Goal: Information Seeking & Learning: Learn about a topic

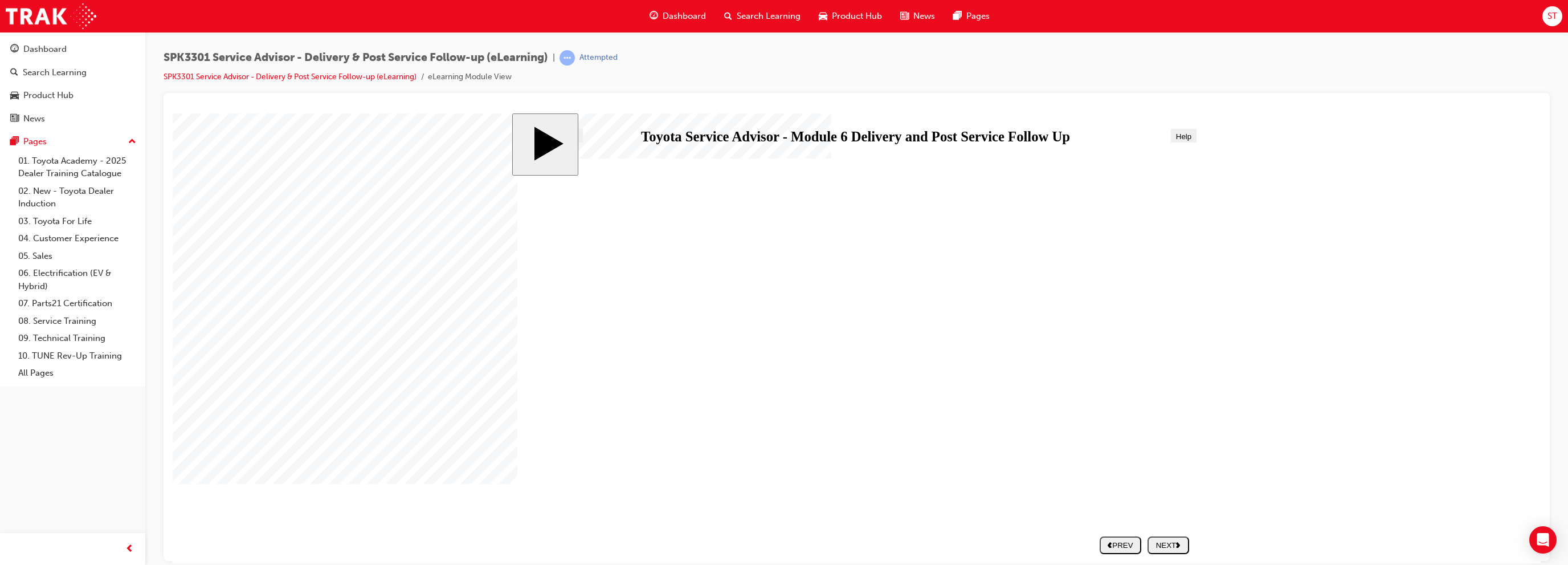
click at [1173, 553] on button "NEXT" at bounding box center [1168, 545] width 42 height 18
click at [1167, 543] on div "NEXT" at bounding box center [1168, 544] width 32 height 8
click at [1167, 543] on nav "SUBMIT NEXT PREV" at bounding box center [1141, 545] width 95 height 27
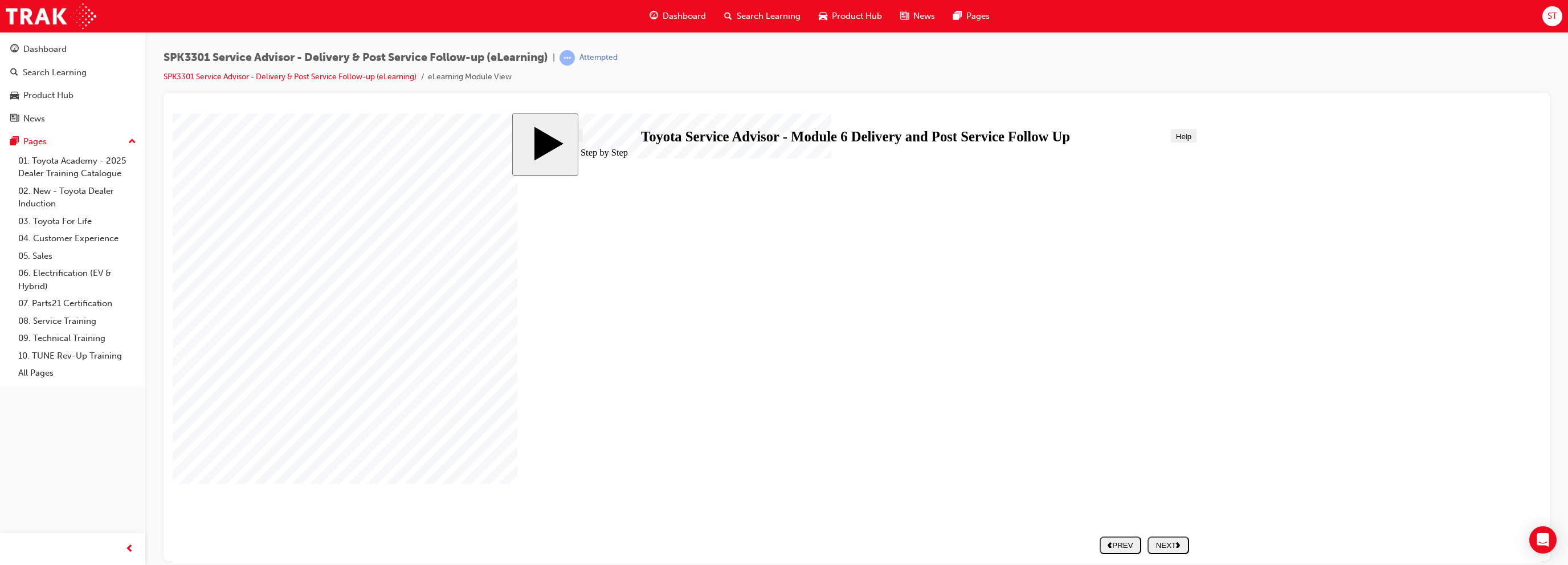
click at [1176, 544] on div "NEXT" at bounding box center [1168, 544] width 32 height 8
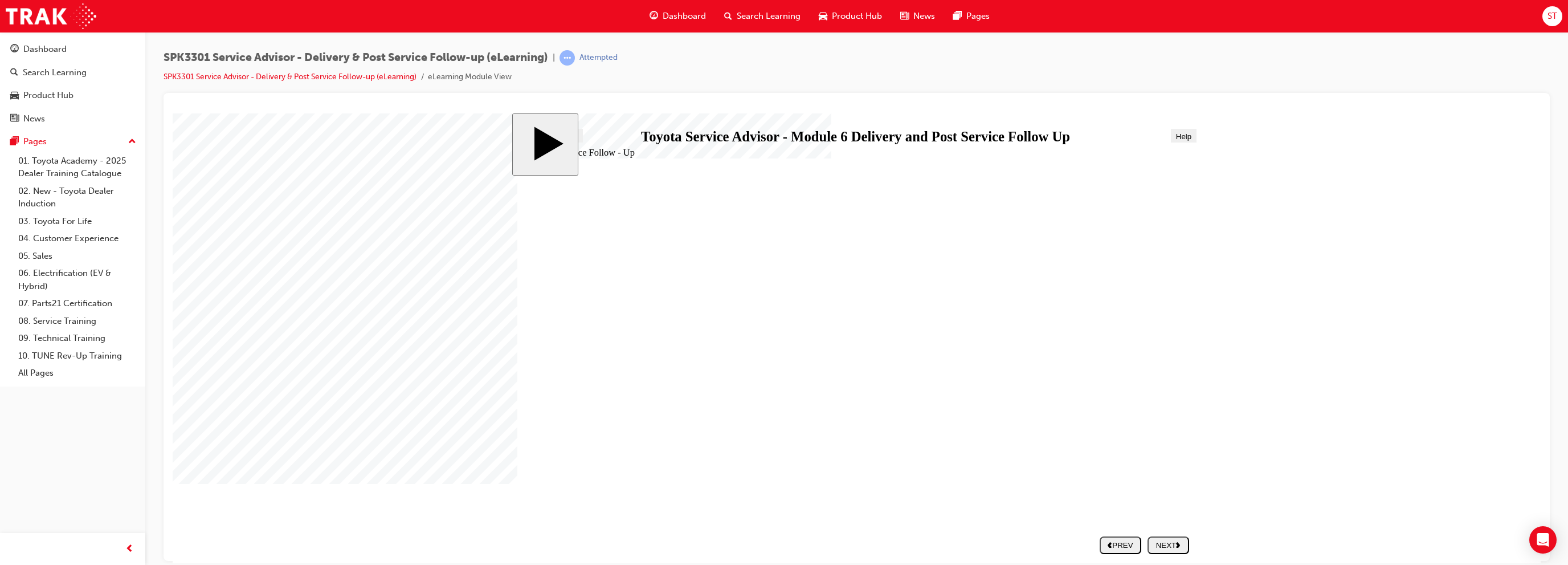
click at [1173, 544] on div "NEXT" at bounding box center [1168, 544] width 32 height 8
click at [1171, 543] on div "NEXT" at bounding box center [1168, 544] width 32 height 8
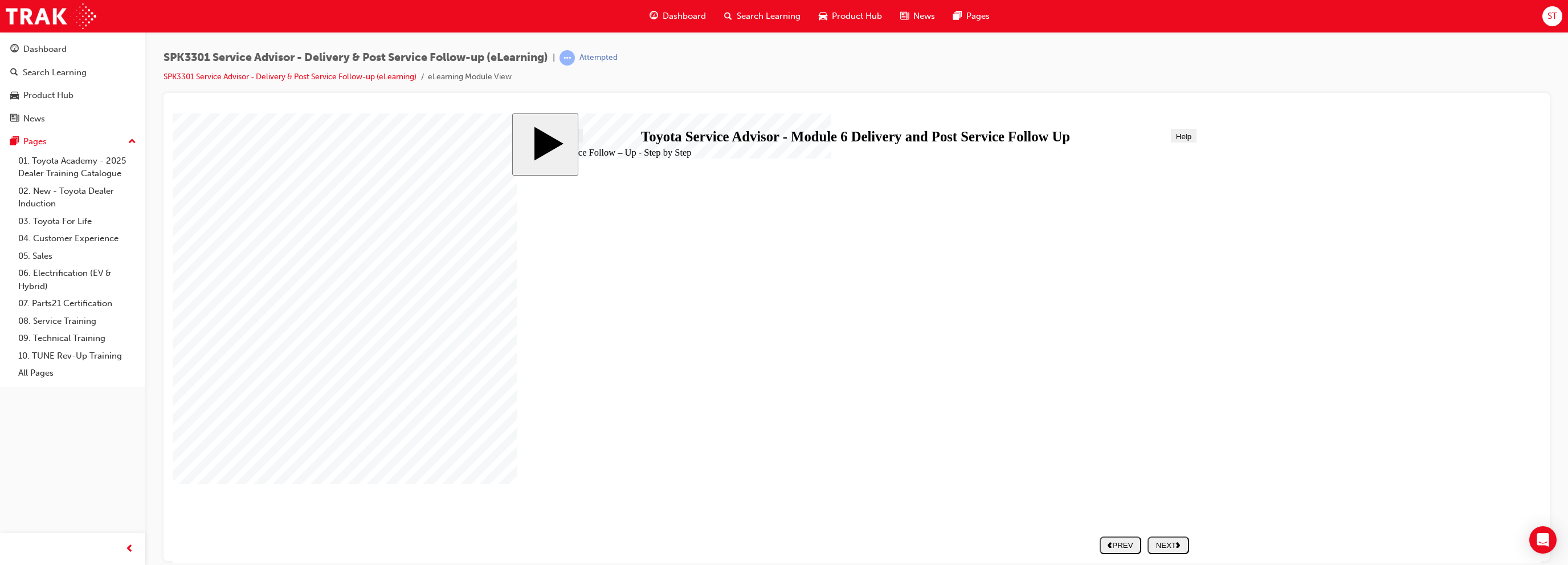
click at [1160, 543] on div "NEXT" at bounding box center [1168, 544] width 32 height 8
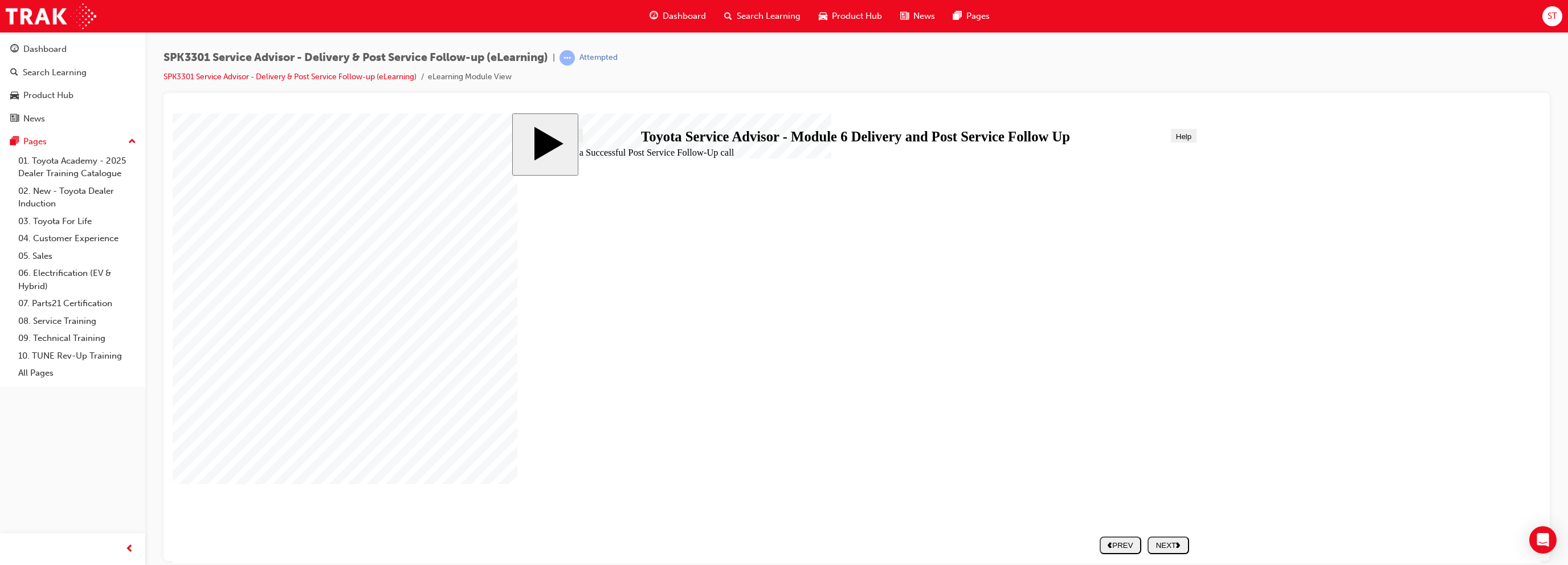
click at [1170, 545] on div "NEXT" at bounding box center [1168, 544] width 32 height 8
drag, startPoint x: 771, startPoint y: 322, endPoint x: 1126, endPoint y: 290, distance: 356.4
drag, startPoint x: 767, startPoint y: 317, endPoint x: 1121, endPoint y: 288, distance: 355.2
drag, startPoint x: 748, startPoint y: 315, endPoint x: 1105, endPoint y: 319, distance: 357.0
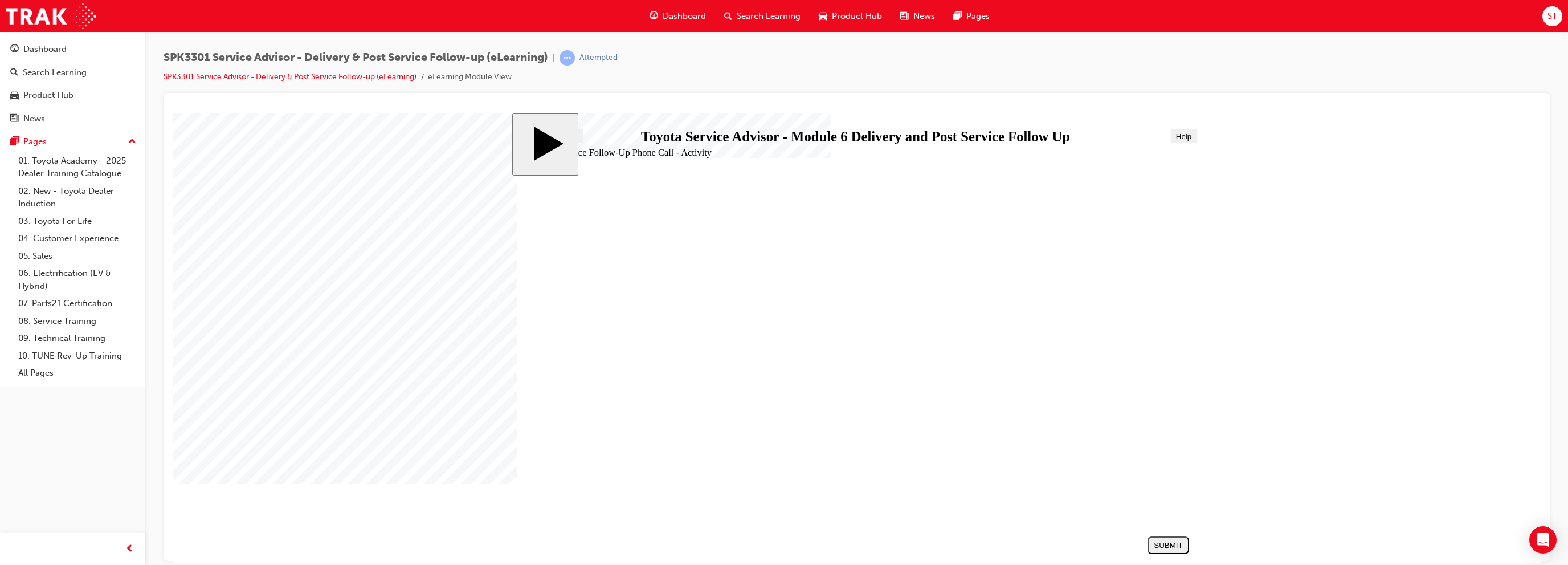
drag, startPoint x: 681, startPoint y: 400, endPoint x: 1024, endPoint y: 284, distance: 362.1
drag, startPoint x: 704, startPoint y: 431, endPoint x: 1052, endPoint y: 293, distance: 374.4
drag, startPoint x: 743, startPoint y: 404, endPoint x: 1095, endPoint y: 353, distance: 355.7
drag, startPoint x: 791, startPoint y: 351, endPoint x: 1103, endPoint y: 388, distance: 314.2
drag, startPoint x: 743, startPoint y: 459, endPoint x: 1073, endPoint y: 424, distance: 331.9
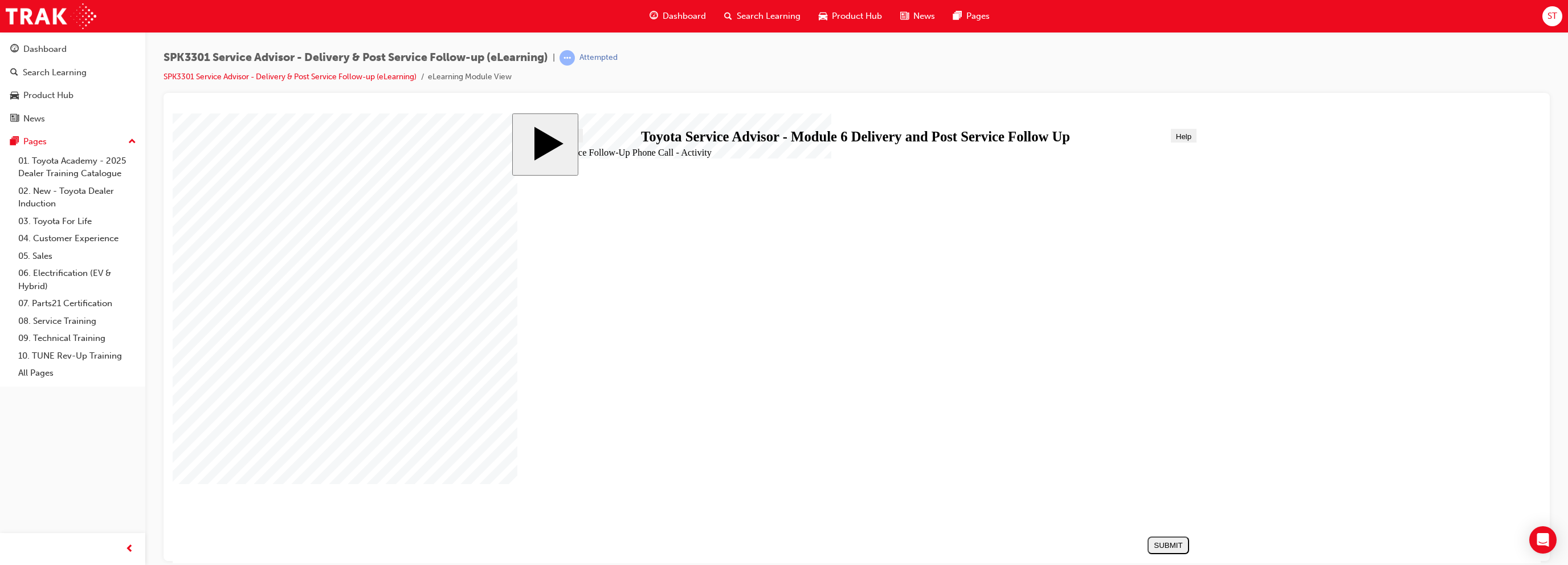
drag, startPoint x: 779, startPoint y: 368, endPoint x: 1129, endPoint y: 448, distance: 359.0
drag, startPoint x: 1181, startPoint y: 535, endPoint x: 1173, endPoint y: 547, distance: 14.4
click at [1181, 538] on button "SUBMIT" at bounding box center [1168, 545] width 42 height 18
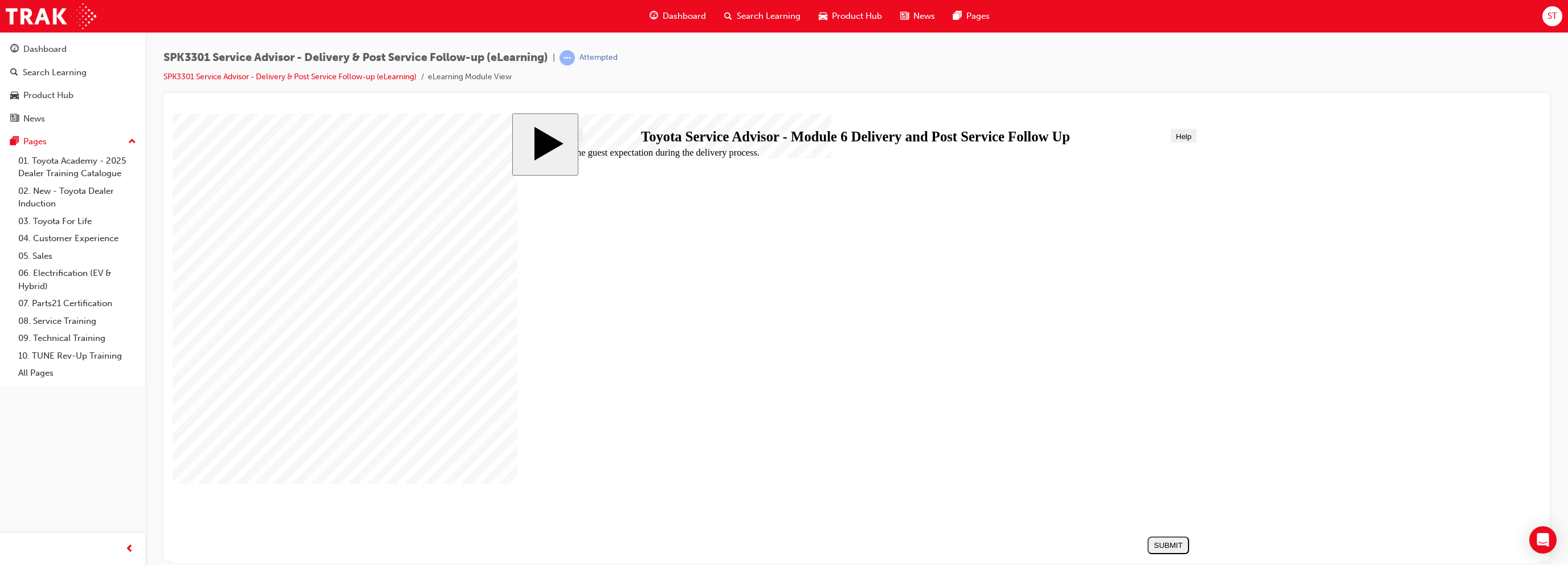
radio input "true"
click at [1176, 550] on button "SUBMIT" at bounding box center [1168, 545] width 42 height 18
radio input "true"
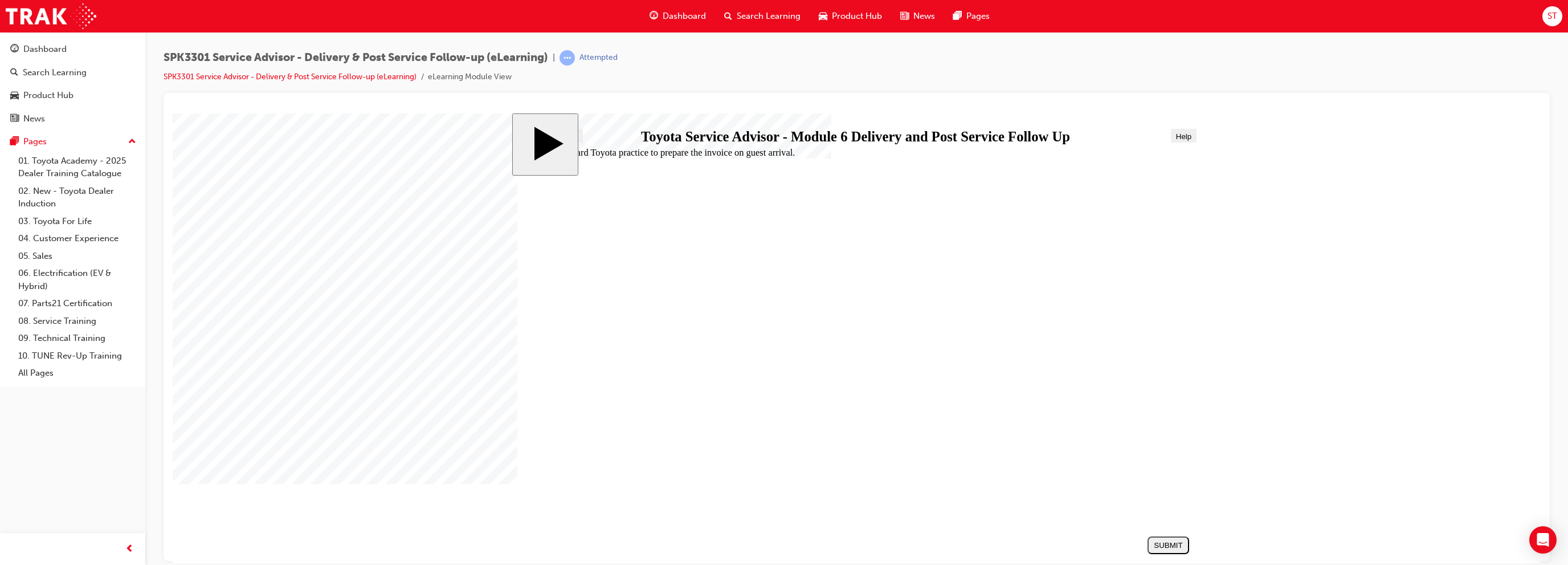
click at [1184, 545] on div "SUBMIT" at bounding box center [1168, 544] width 32 height 8
radio input "true"
click at [1174, 545] on div "SUBMIT" at bounding box center [1168, 544] width 32 height 8
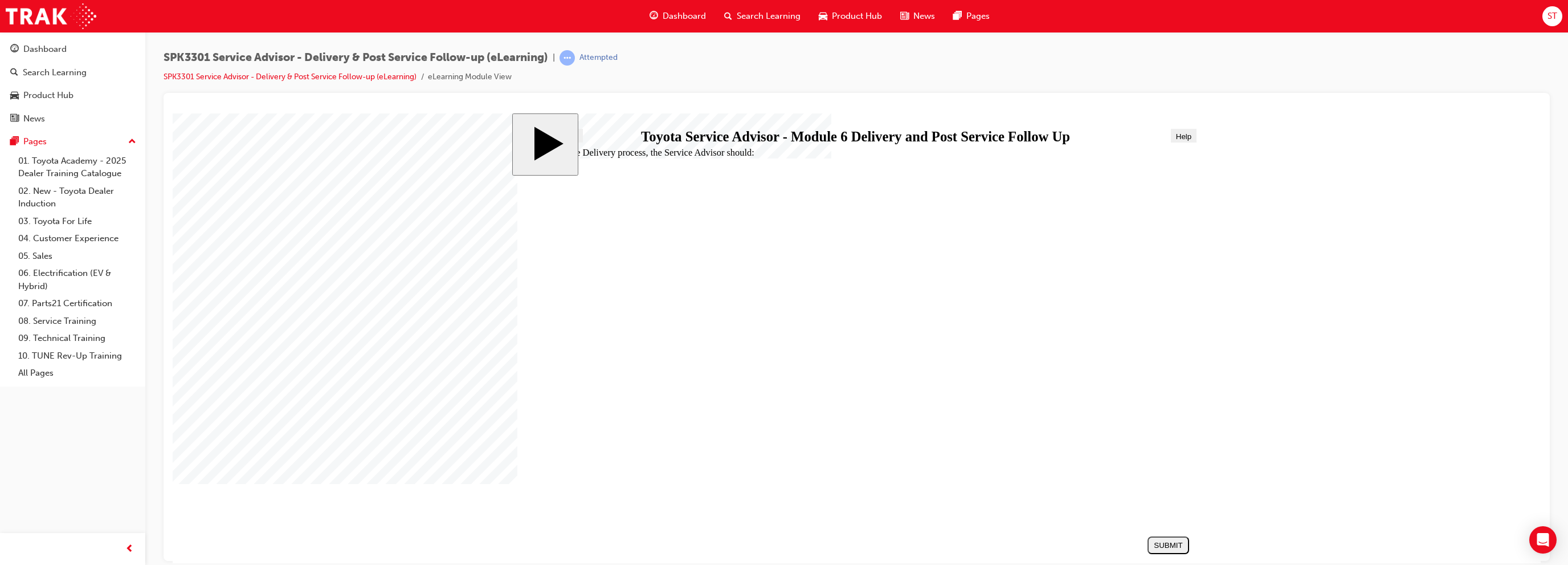
radio input "true"
click at [1172, 540] on div "SUBMIT" at bounding box center [1168, 544] width 32 height 8
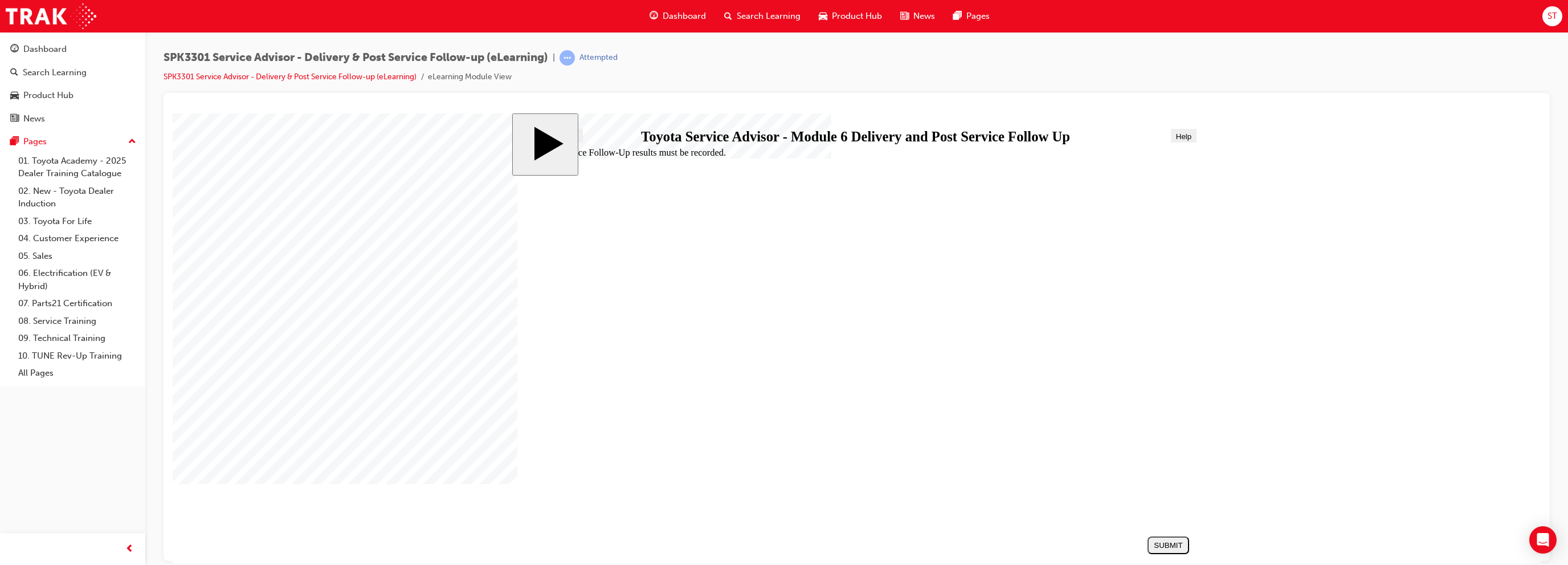
radio input "true"
click at [1178, 541] on div "SUBMIT" at bounding box center [1168, 544] width 32 height 8
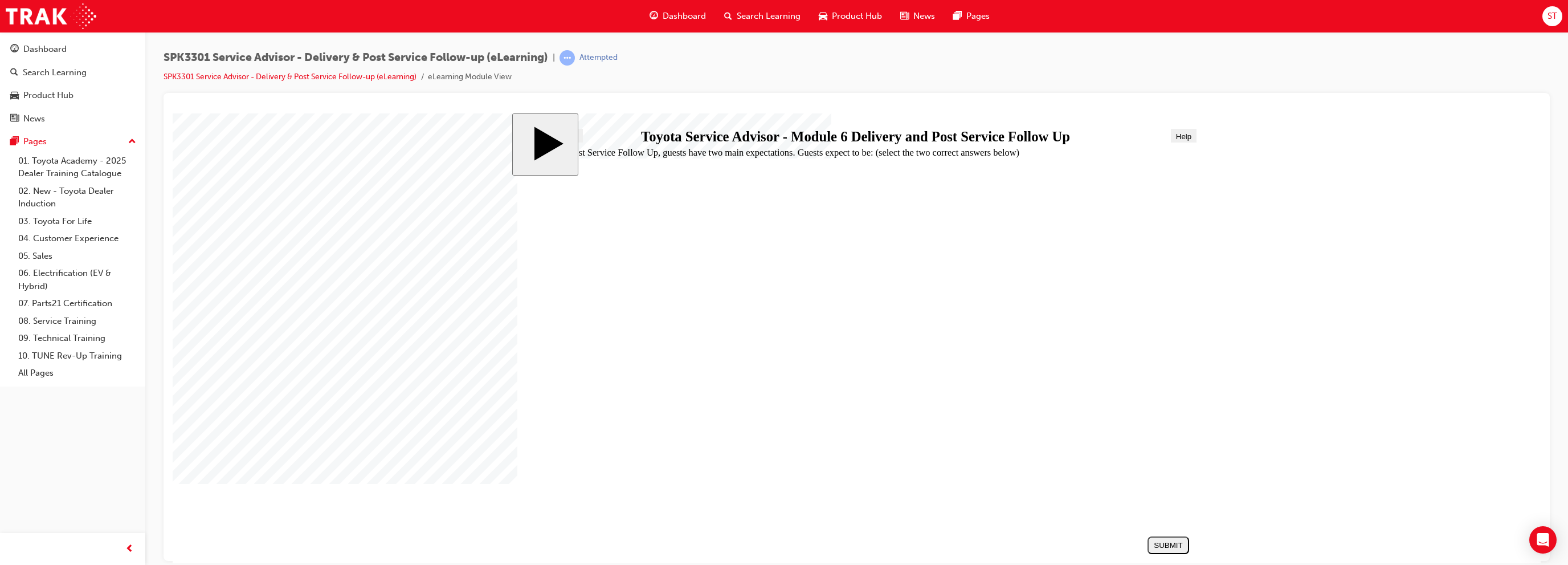
checkbox input "true"
click at [1160, 545] on div "SUBMIT" at bounding box center [1168, 544] width 32 height 8
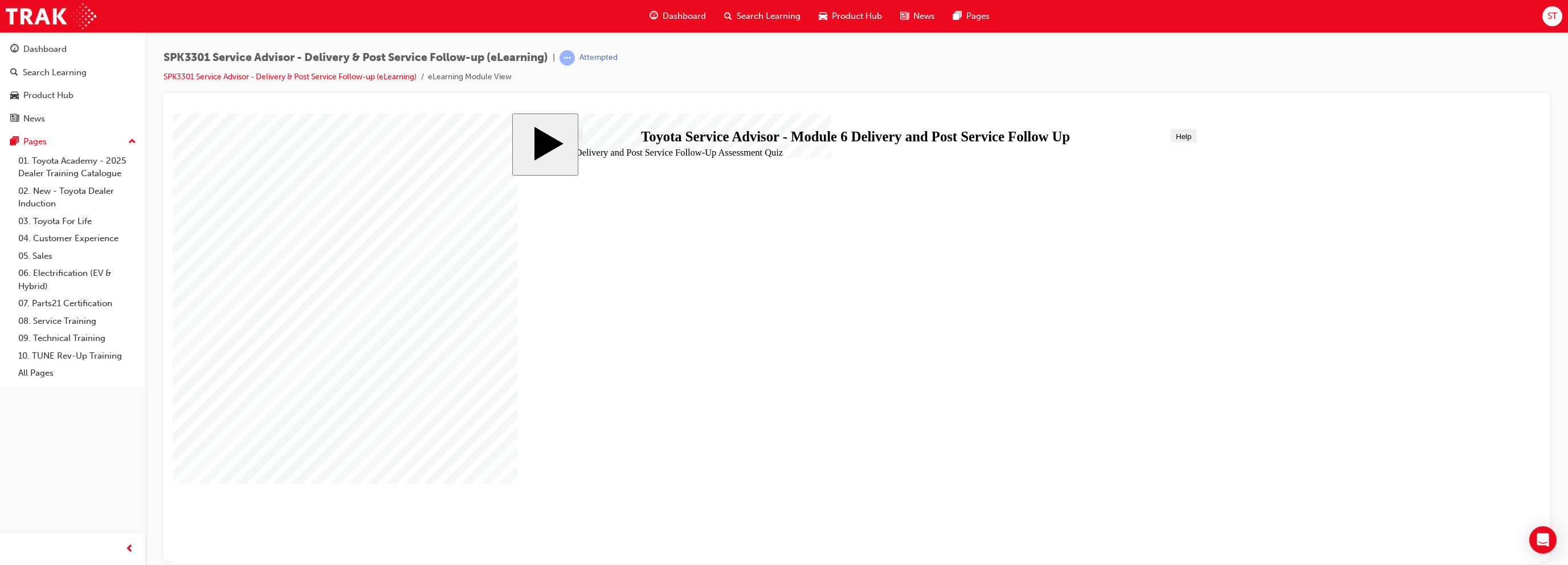
click at [79, 54] on div "Dashboard" at bounding box center [72, 49] width 125 height 14
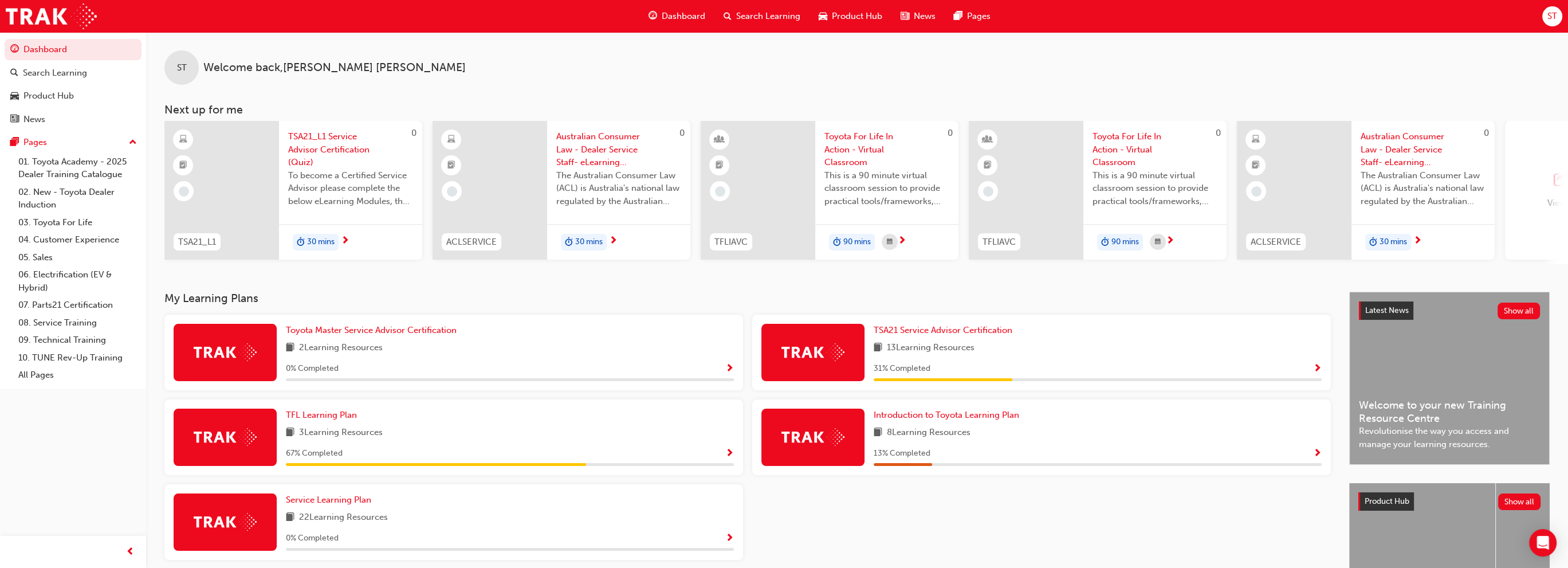
click at [1562, 192] on div "View all" at bounding box center [1563, 190] width 31 height 38
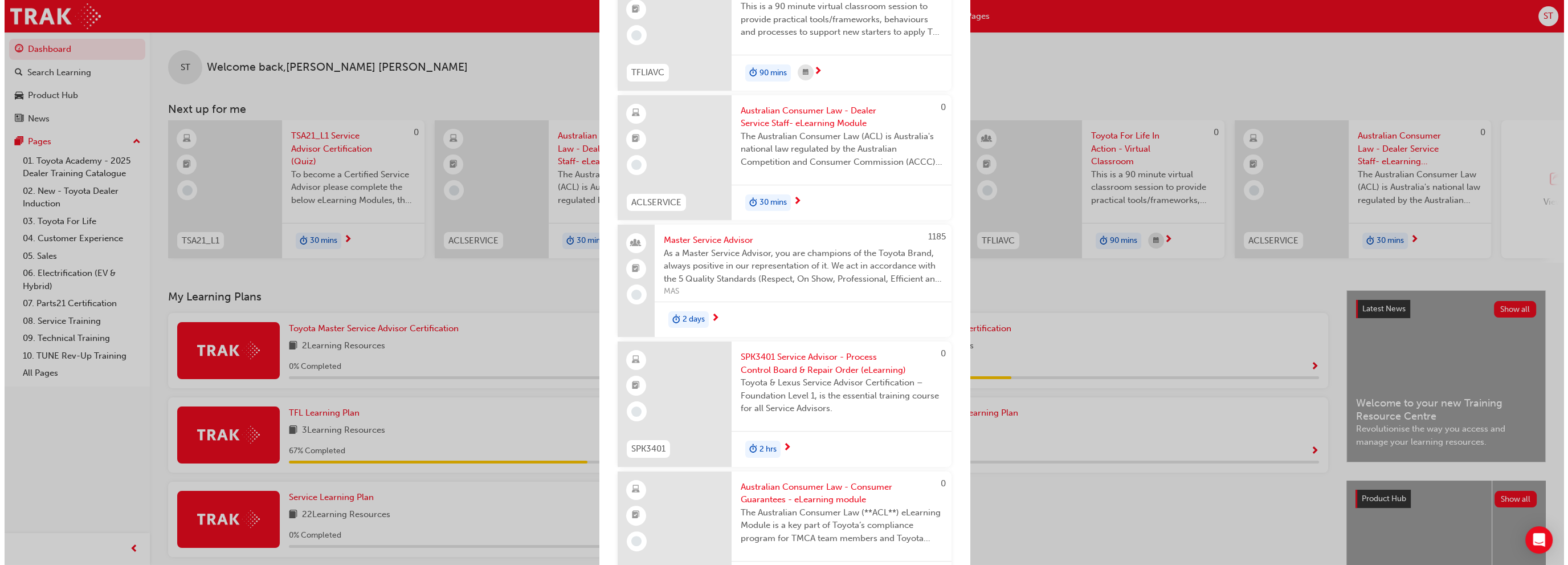
scroll to position [513, 0]
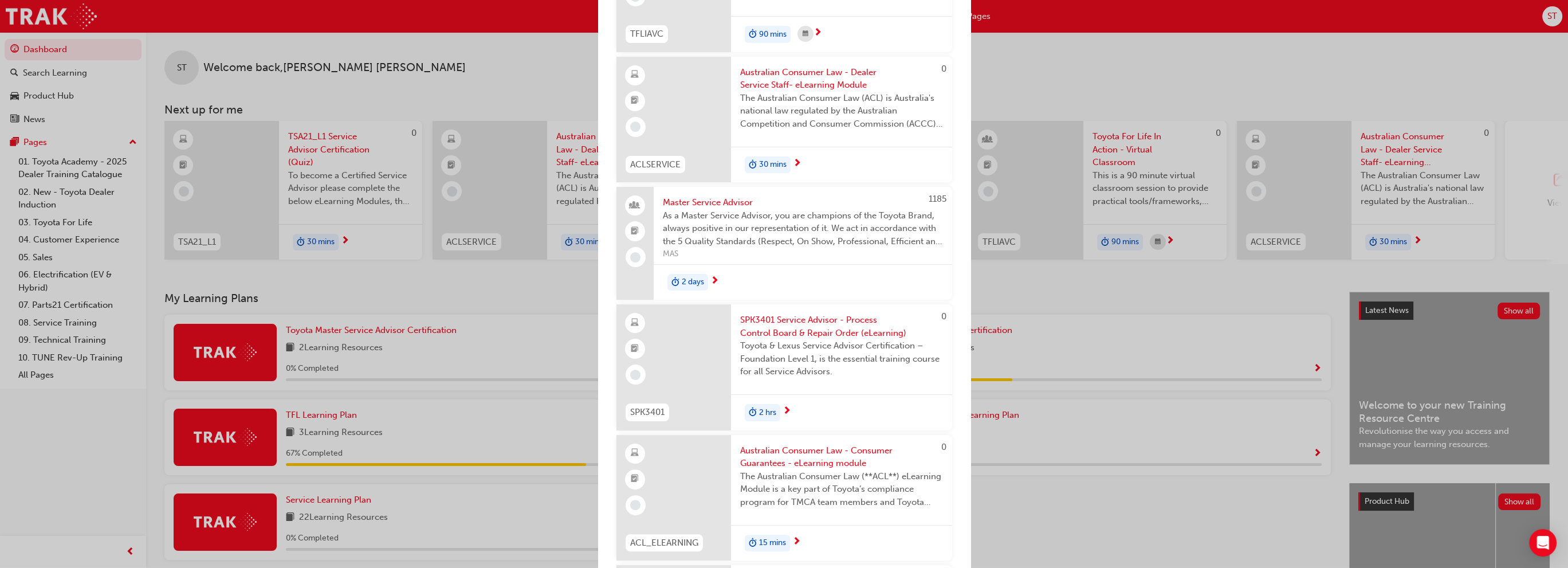
click at [850, 329] on span "SPK3401 Service Advisor - Process Control Board & Repair Order (eLearning)" at bounding box center [842, 326] width 203 height 25
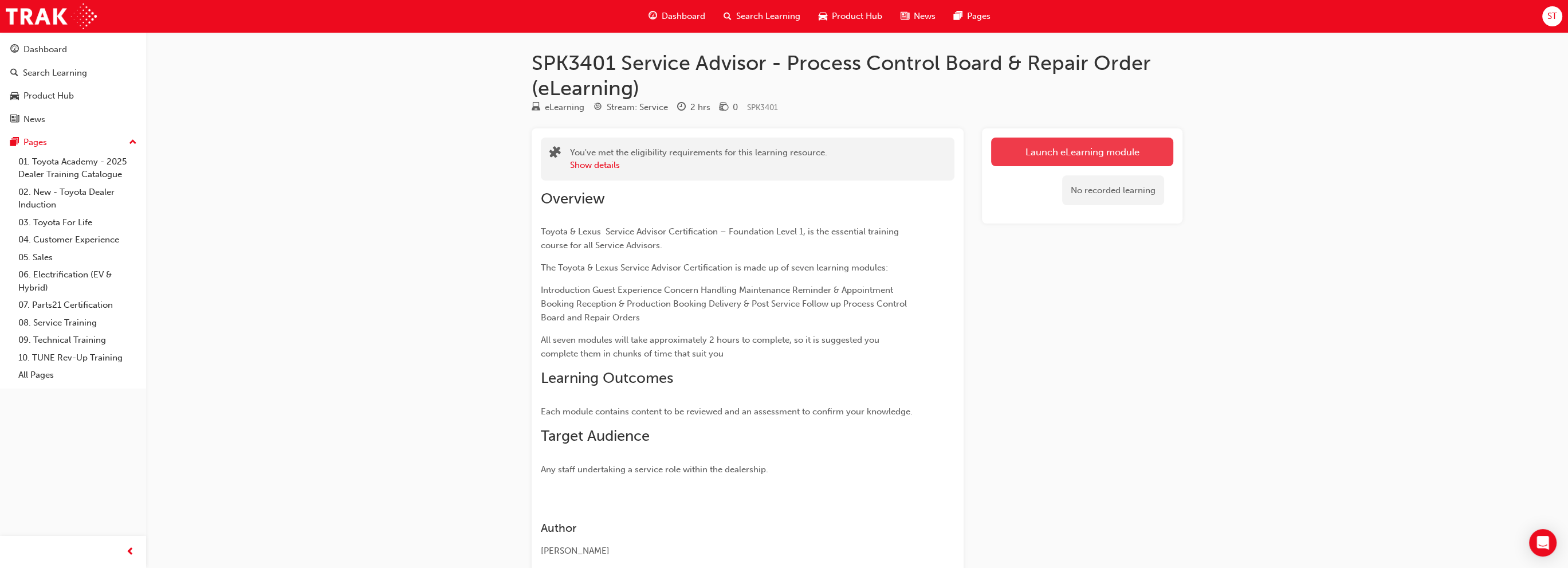
click at [1117, 152] on link "Launch eLearning module" at bounding box center [1082, 152] width 182 height 29
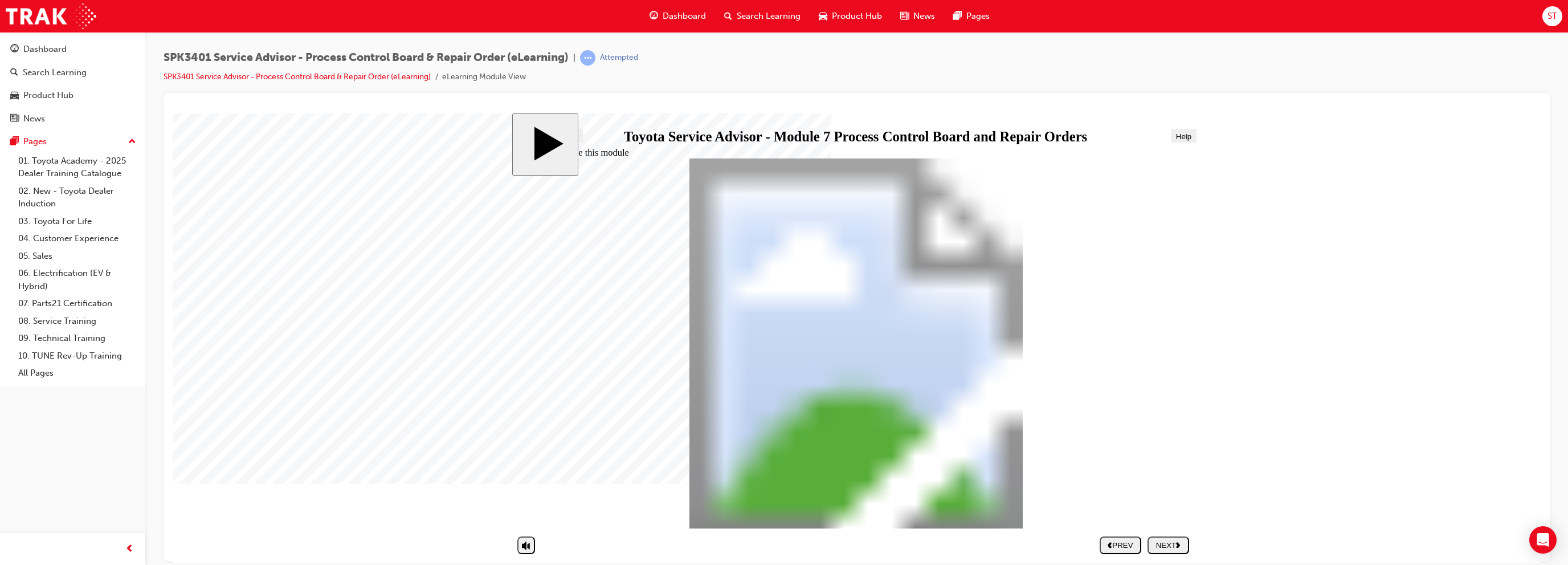
click at [1177, 547] on icon "next" at bounding box center [1177, 544] width 4 height 6
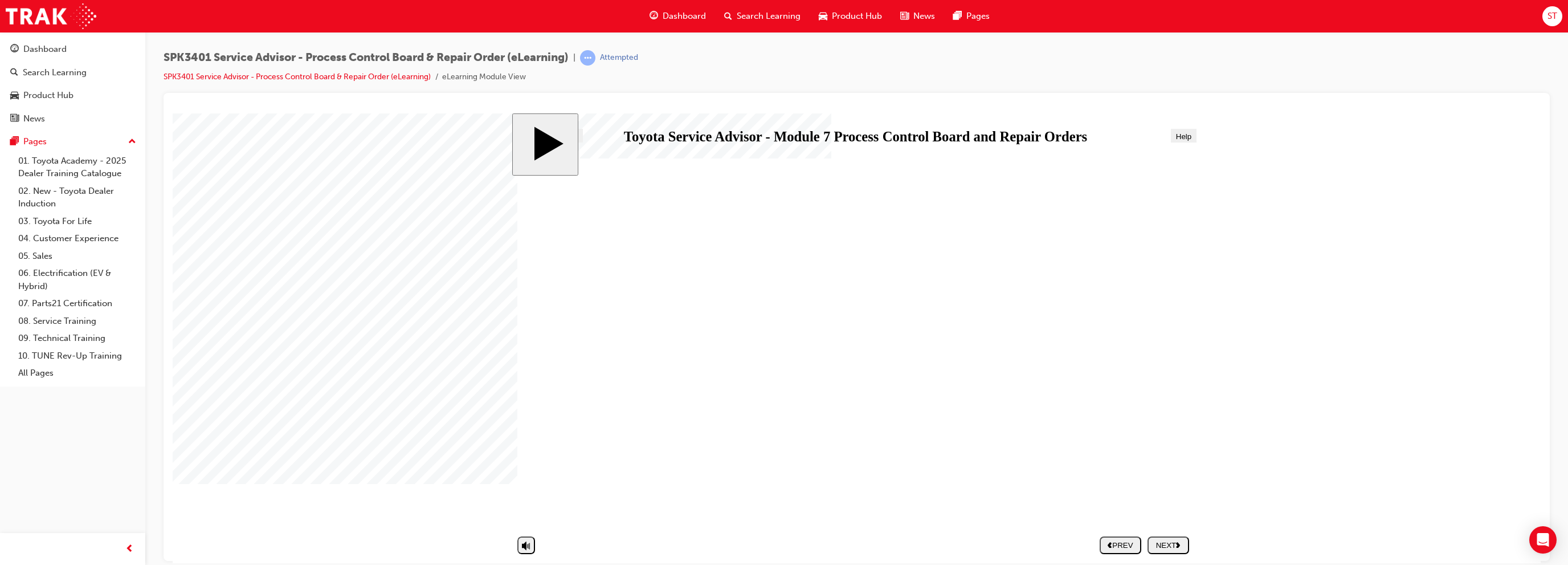
click at [1164, 545] on div "NEXT" at bounding box center [1168, 544] width 32 height 8
click at [1171, 548] on div "NEXT" at bounding box center [1168, 544] width 32 height 8
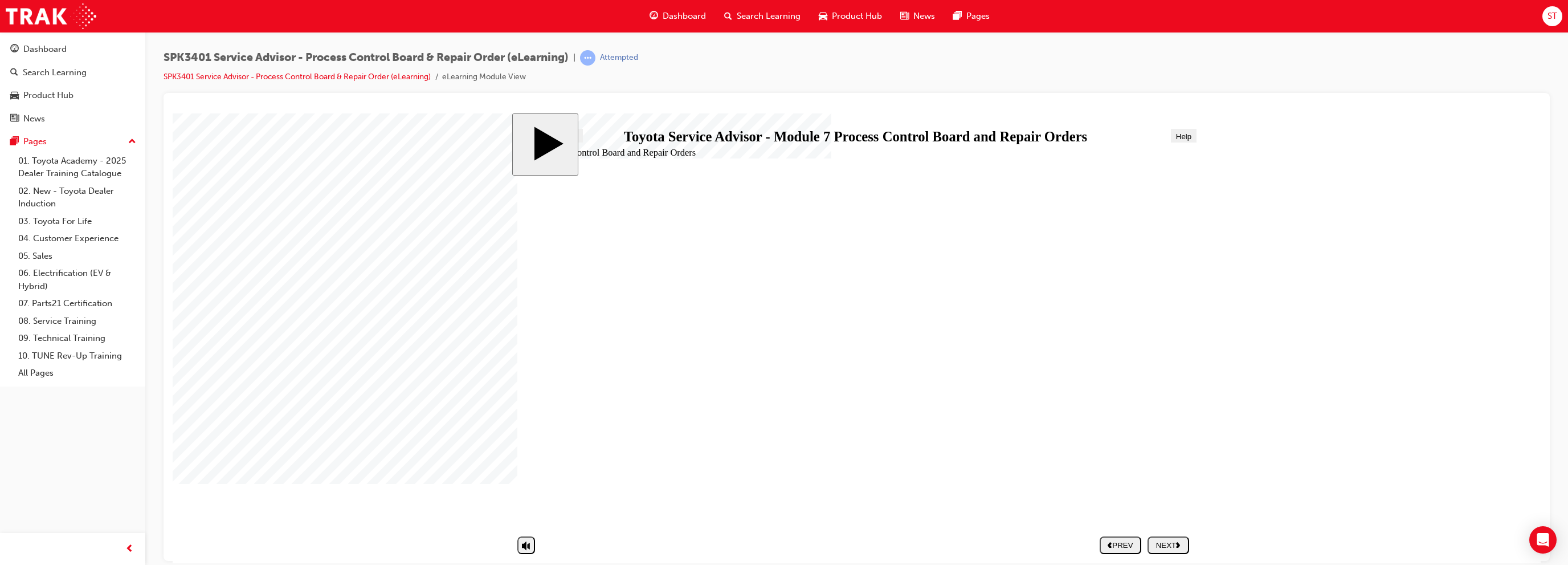
click at [1158, 544] on div "NEXT" at bounding box center [1168, 544] width 32 height 8
click at [1172, 543] on div "NEXT" at bounding box center [1168, 544] width 32 height 8
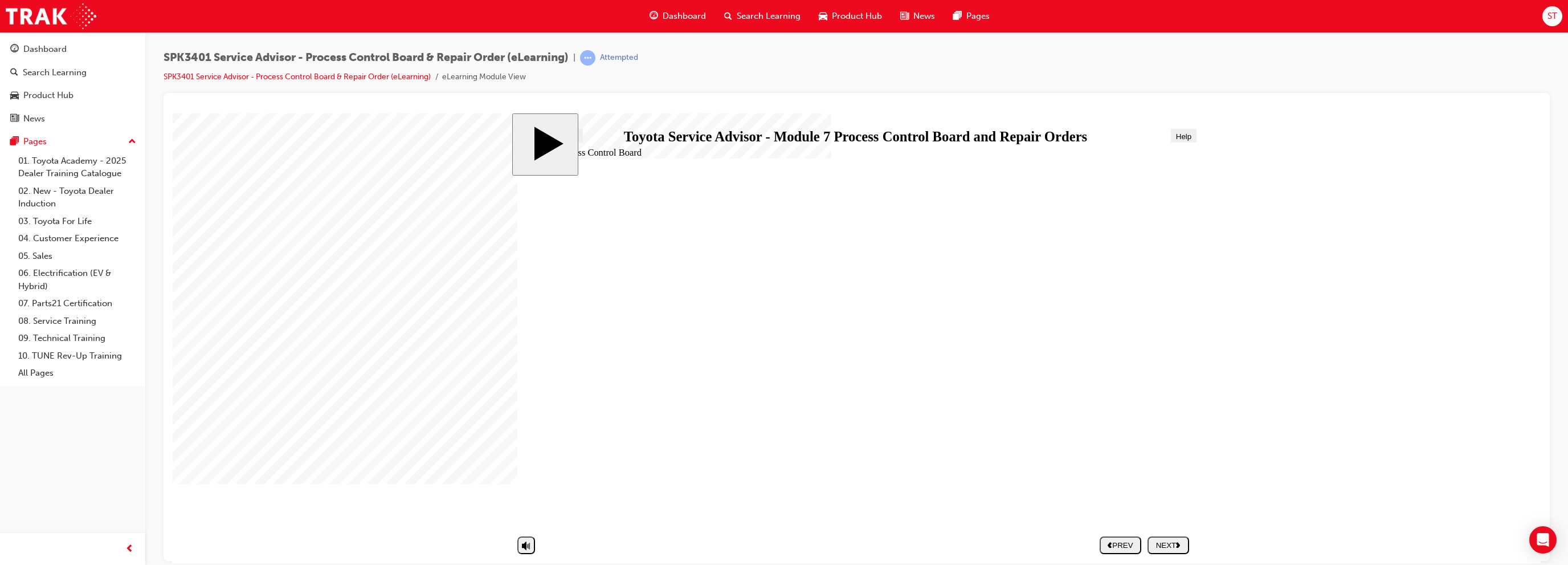
drag, startPoint x: 1170, startPoint y: 538, endPoint x: 1116, endPoint y: 514, distance: 59.1
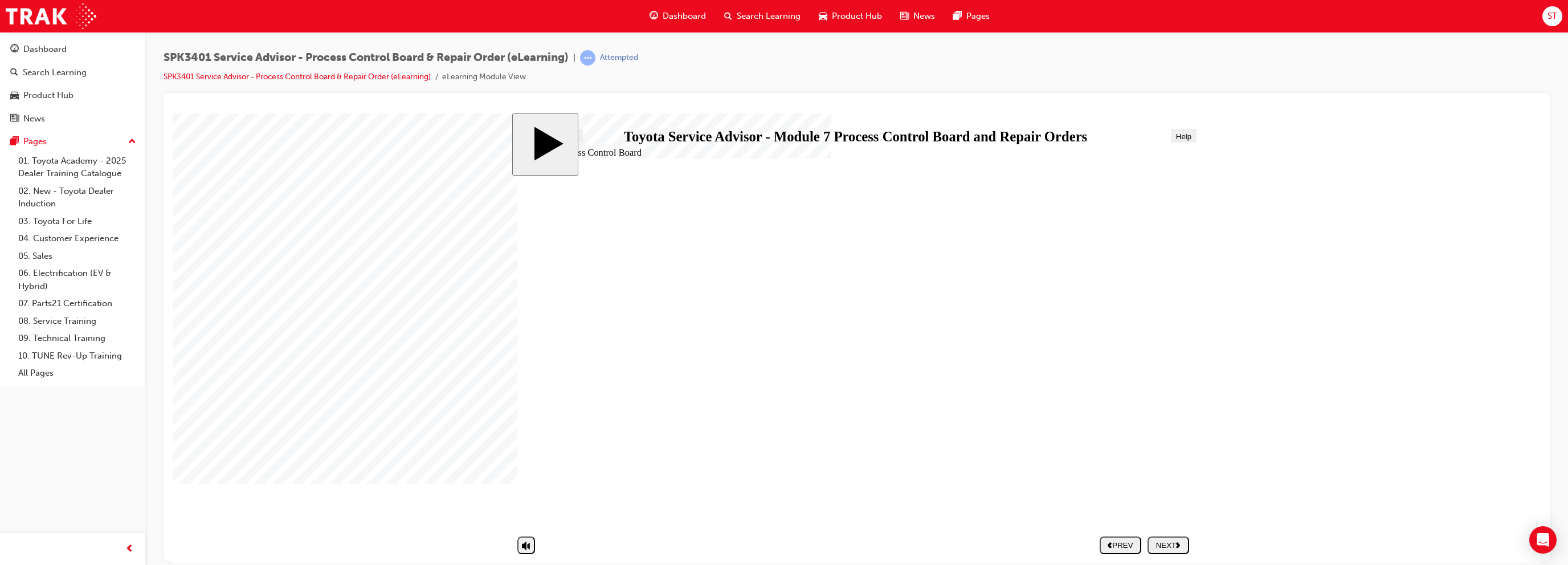
click at [1184, 545] on div "NEXT" at bounding box center [1168, 544] width 32 height 8
click at [1174, 544] on div "NEXT" at bounding box center [1168, 544] width 32 height 8
drag, startPoint x: 712, startPoint y: 374, endPoint x: 1068, endPoint y: 290, distance: 365.8
drag, startPoint x: 711, startPoint y: 429, endPoint x: 1060, endPoint y: 324, distance: 364.5
drag, startPoint x: 734, startPoint y: 346, endPoint x: 1078, endPoint y: 354, distance: 344.1
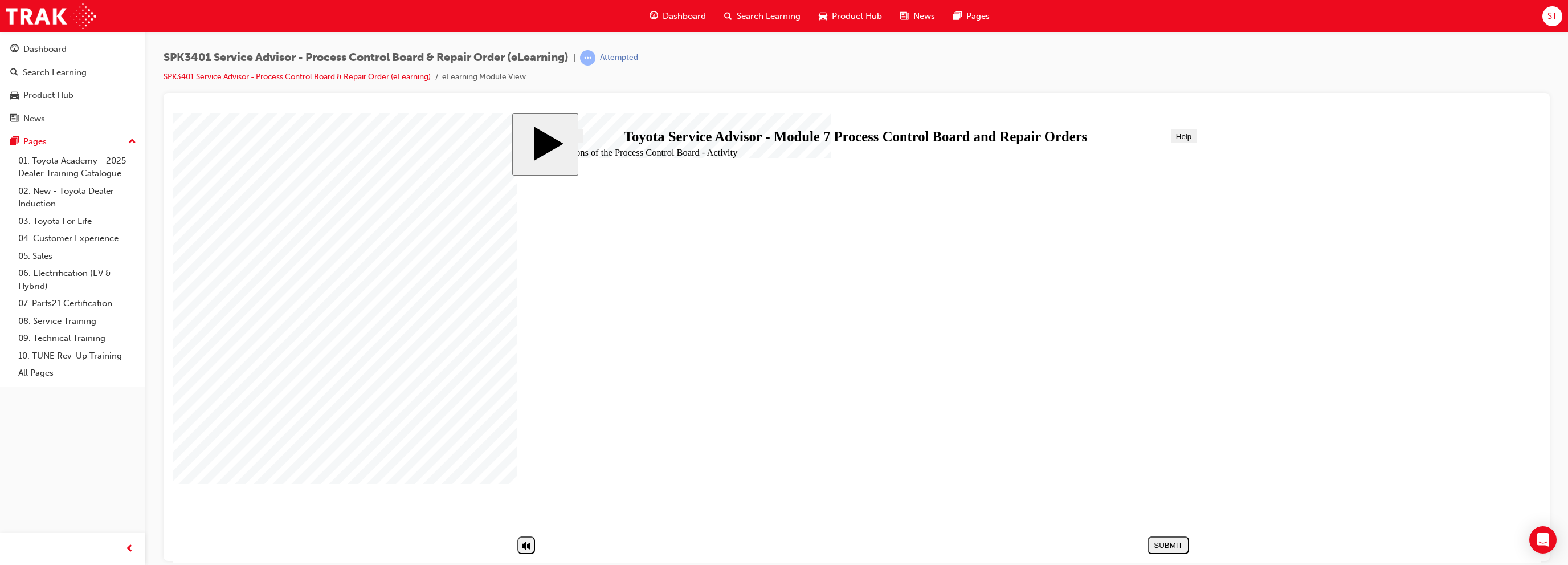
drag, startPoint x: 772, startPoint y: 402, endPoint x: 1122, endPoint y: 392, distance: 350.1
drag, startPoint x: 713, startPoint y: 476, endPoint x: 1063, endPoint y: 416, distance: 355.1
drag, startPoint x: 725, startPoint y: 460, endPoint x: 1069, endPoint y: 460, distance: 344.0
drag, startPoint x: 748, startPoint y: 315, endPoint x: 1088, endPoint y: 448, distance: 365.1
drag, startPoint x: 741, startPoint y: 447, endPoint x: 1102, endPoint y: 482, distance: 362.7
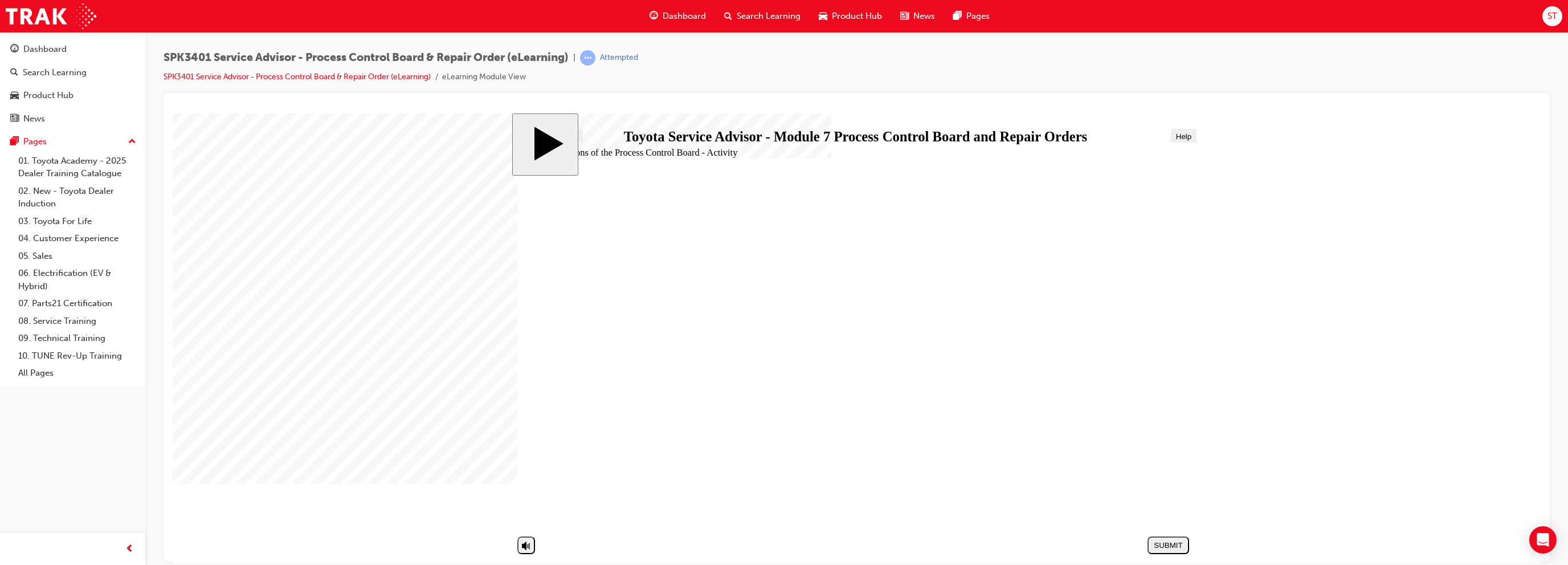
click at [1173, 546] on div "SUBMIT" at bounding box center [1168, 544] width 32 height 8
